Goal: Answer question/provide support

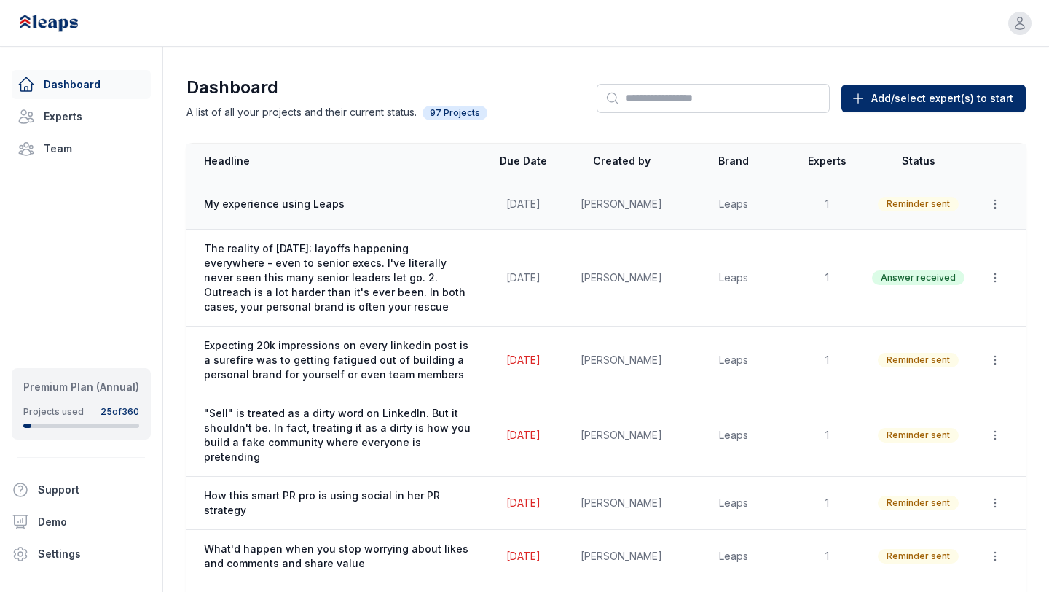
click at [514, 206] on span "[DATE]" at bounding box center [523, 203] width 34 height 12
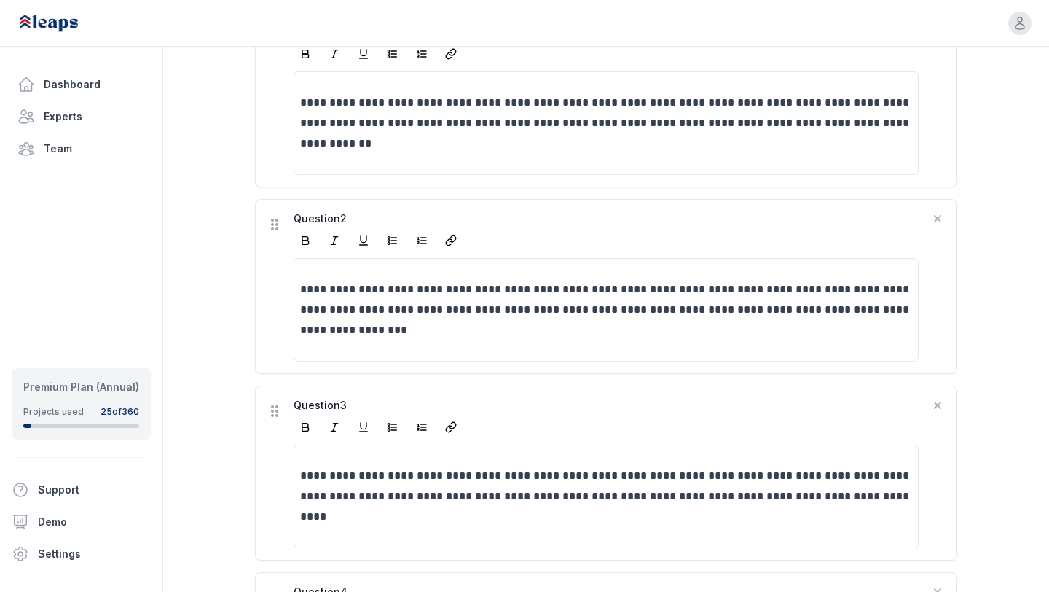
scroll to position [1280, 0]
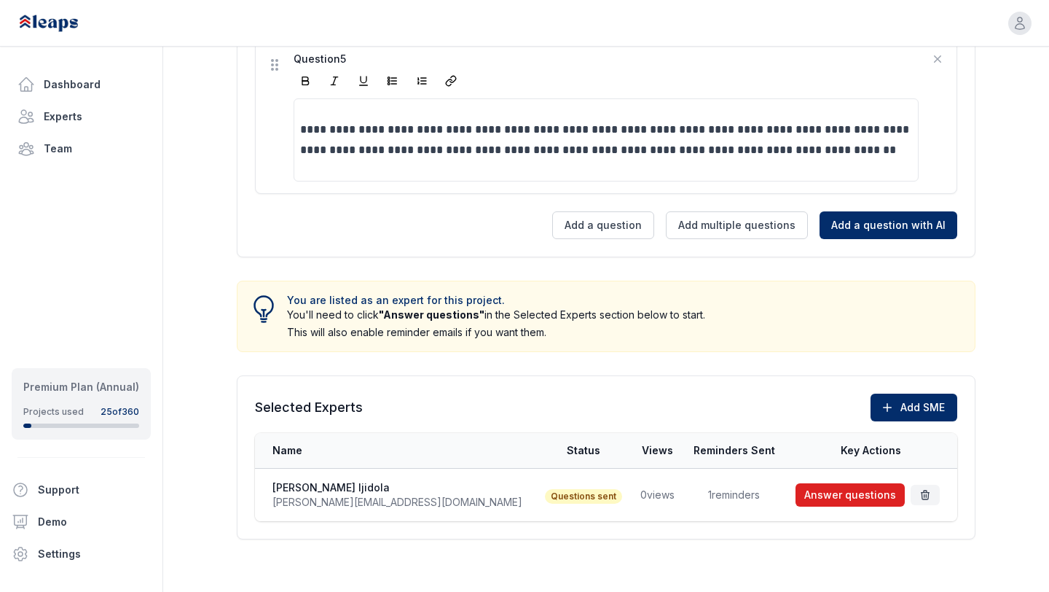
click at [836, 500] on button "Answer questions" at bounding box center [850, 494] width 109 height 23
click at [55, 86] on link "Dashboard" at bounding box center [81, 84] width 139 height 29
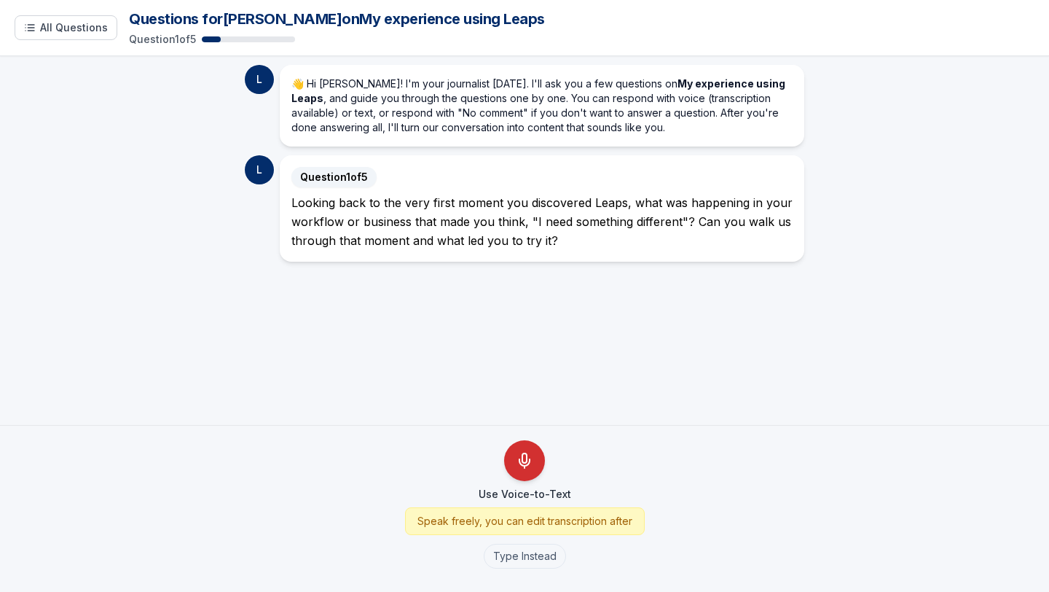
click at [540, 455] on button "Use Voice-to-Text" at bounding box center [524, 460] width 41 height 41
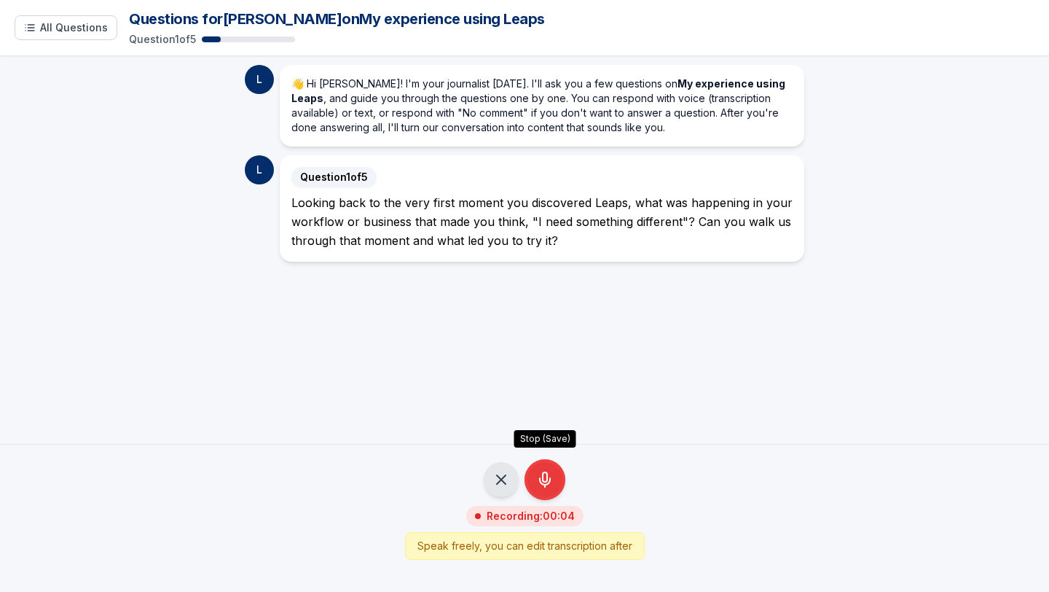
click at [538, 485] on icon "Stop Recording - Save Audio" at bounding box center [544, 479] width 17 height 17
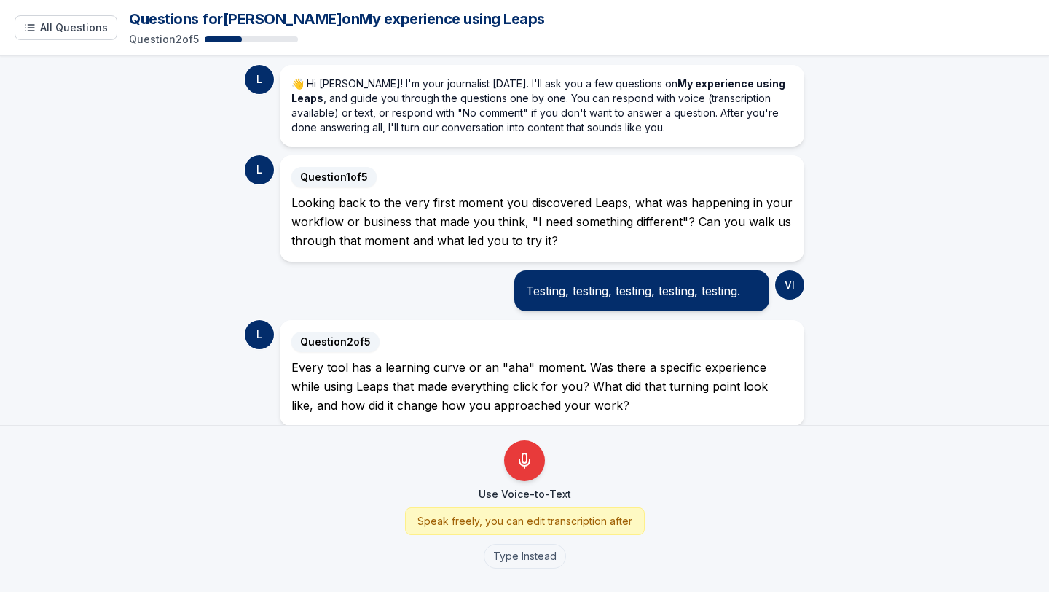
scroll to position [16, 0]
